Goal: Task Accomplishment & Management: Use online tool/utility

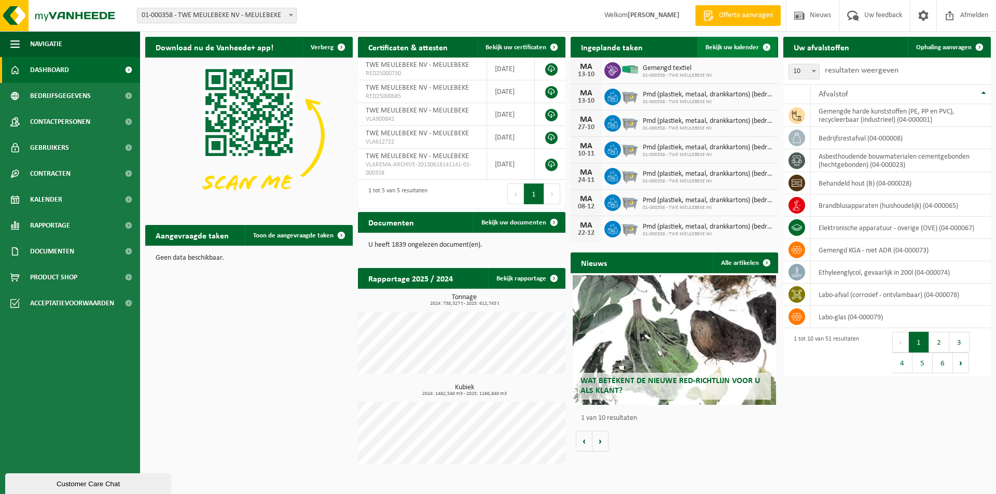
click at [715, 46] on span "Bekijk uw kalender" at bounding box center [732, 47] width 53 height 7
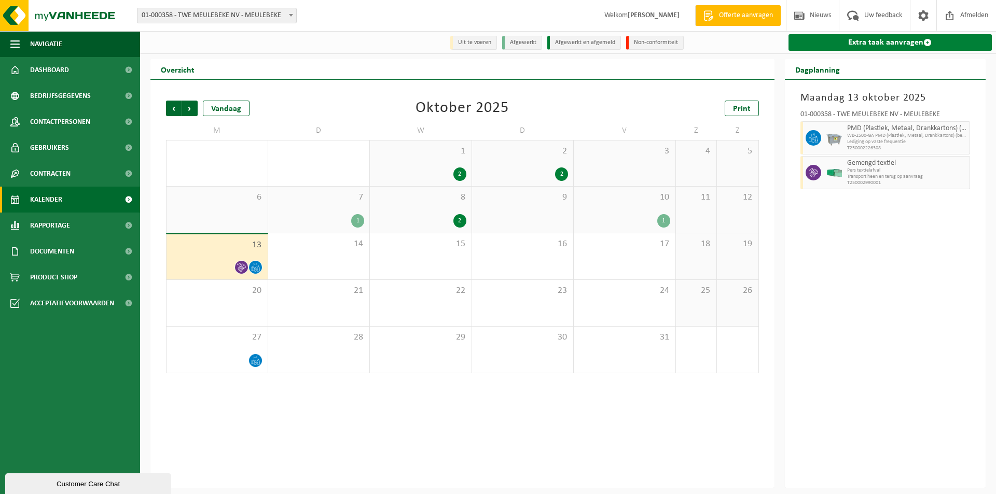
click at [843, 42] on link "Extra taak aanvragen" at bounding box center [891, 42] width 204 height 17
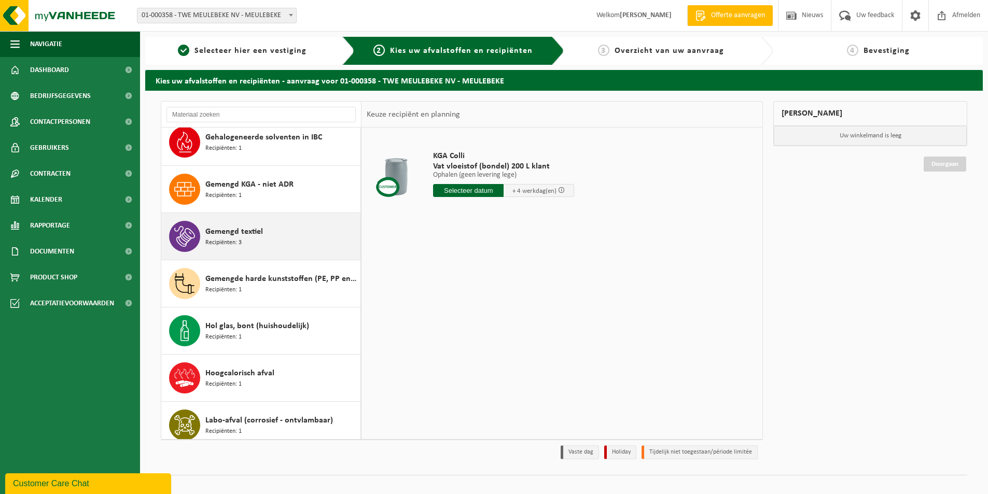
click at [226, 232] on span "Gemengd textiel" at bounding box center [234, 232] width 58 height 12
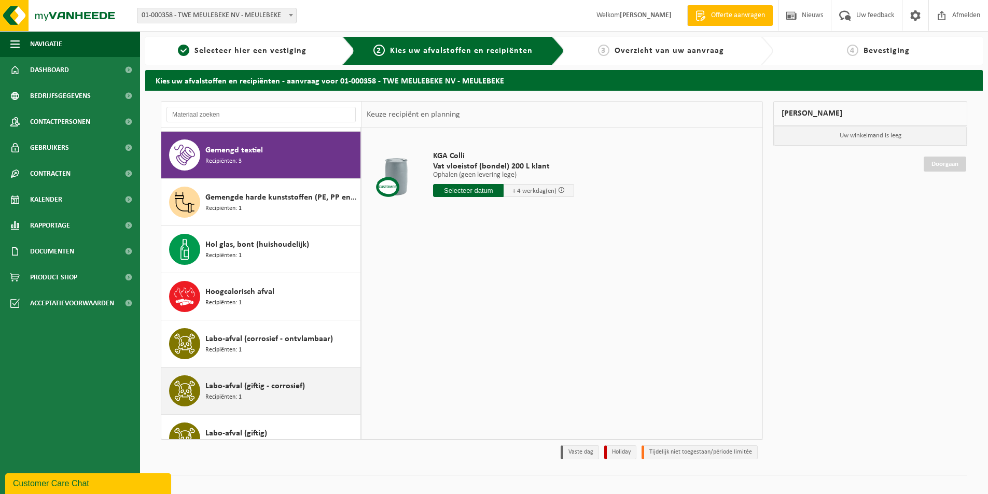
scroll to position [708, 0]
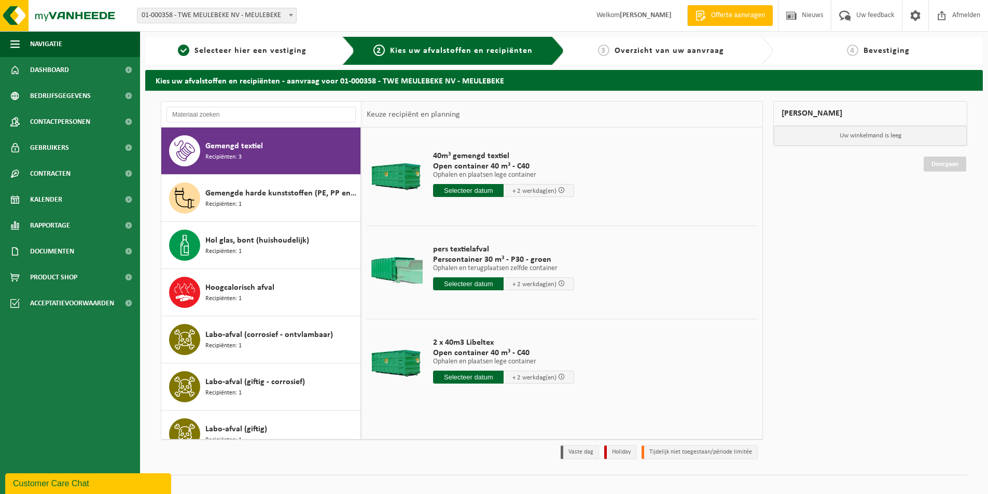
click at [460, 286] on input "text" at bounding box center [468, 284] width 71 height 13
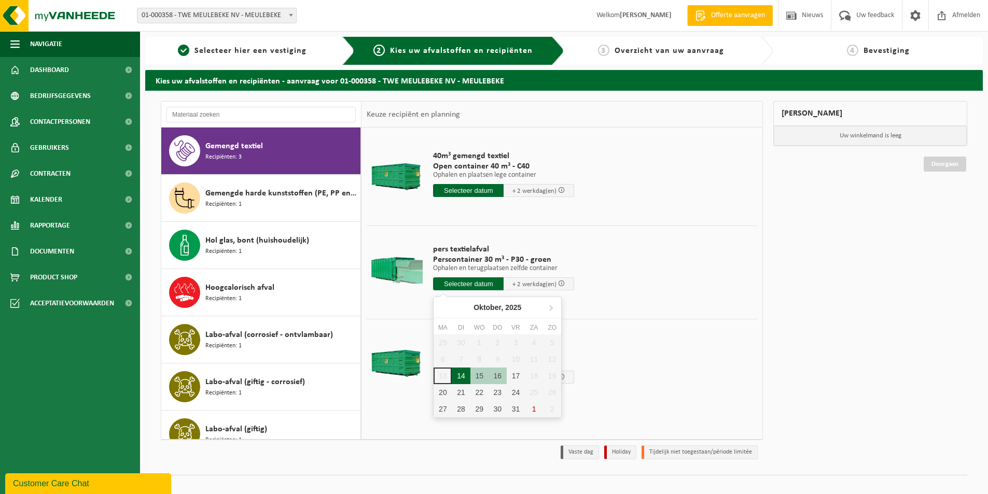
click at [464, 377] on div "14" at bounding box center [461, 376] width 18 height 17
type input "Van 2025-10-14"
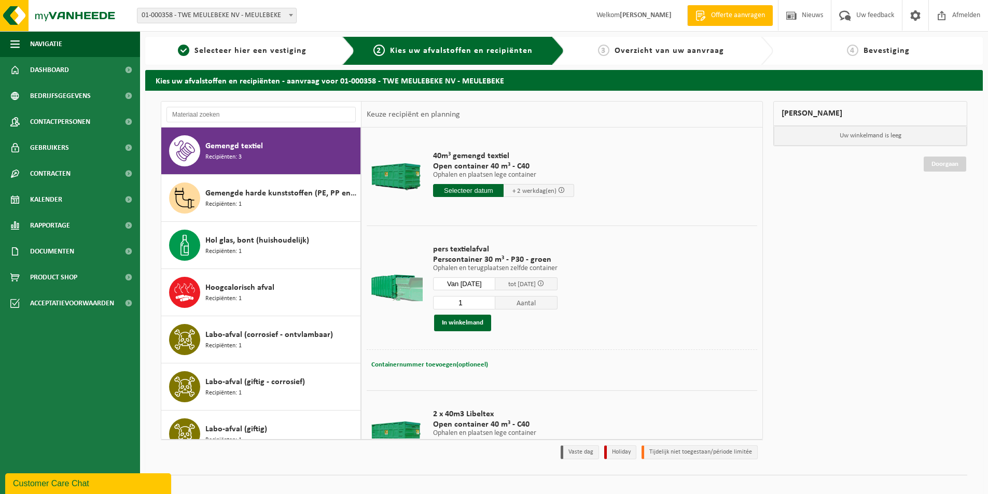
click at [431, 364] on span "Containernummer toevoegen(optioneel)" at bounding box center [429, 365] width 117 height 7
type input "STP347"
click at [458, 326] on button "In winkelmand" at bounding box center [462, 323] width 57 height 17
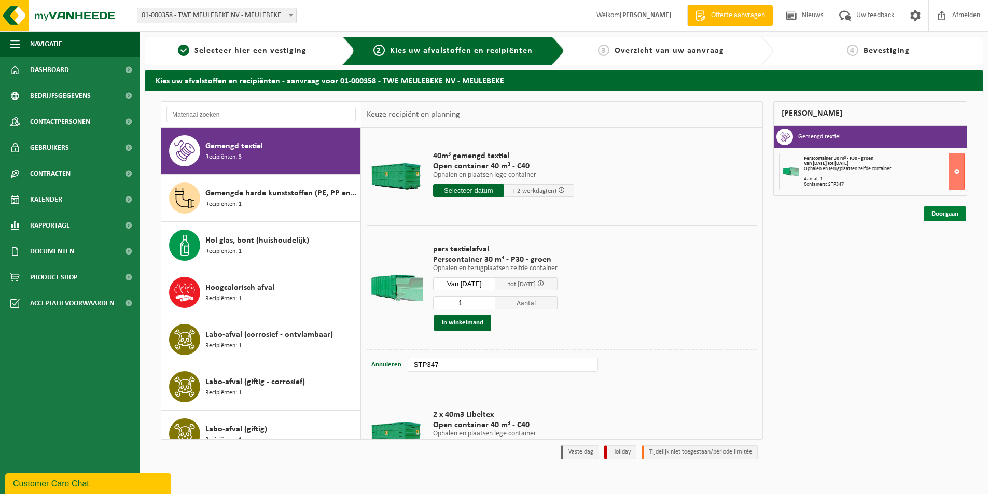
click at [933, 214] on link "Doorgaan" at bounding box center [945, 214] width 43 height 15
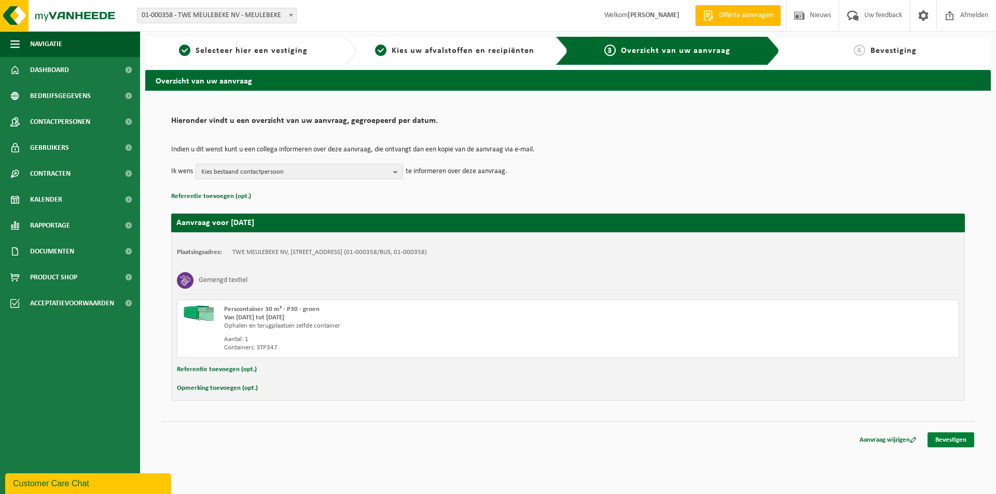
click at [940, 437] on link "Bevestigen" at bounding box center [951, 440] width 47 height 15
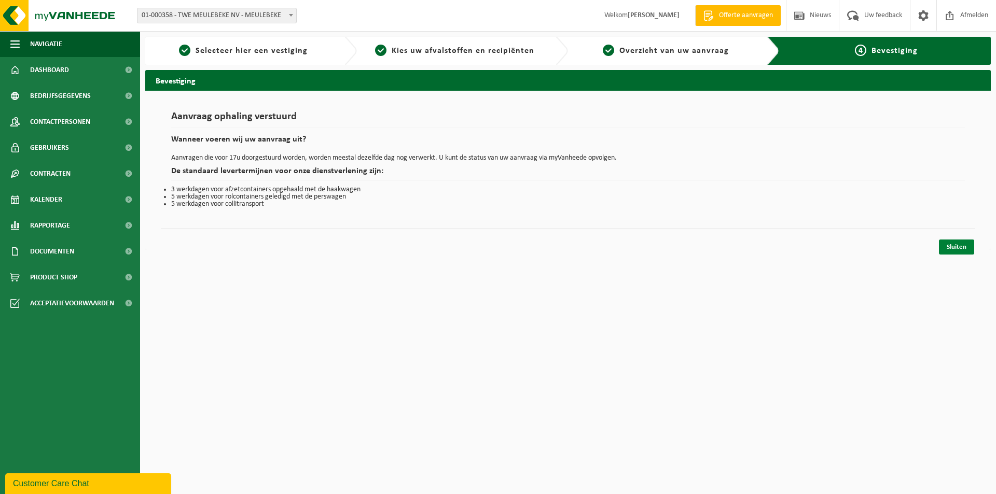
click at [947, 246] on link "Sluiten" at bounding box center [956, 247] width 35 height 15
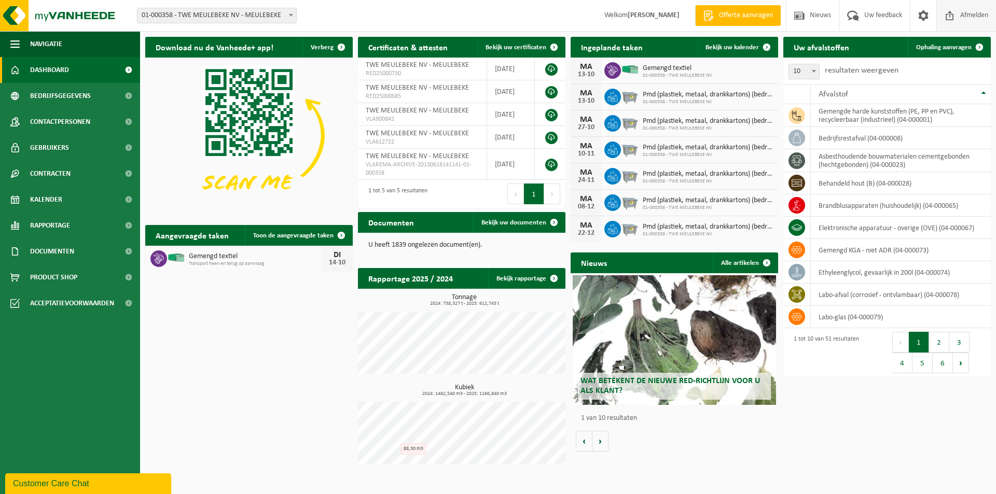
click at [966, 14] on span "Afmelden" at bounding box center [974, 15] width 33 height 31
